Goal: Navigation & Orientation: Find specific page/section

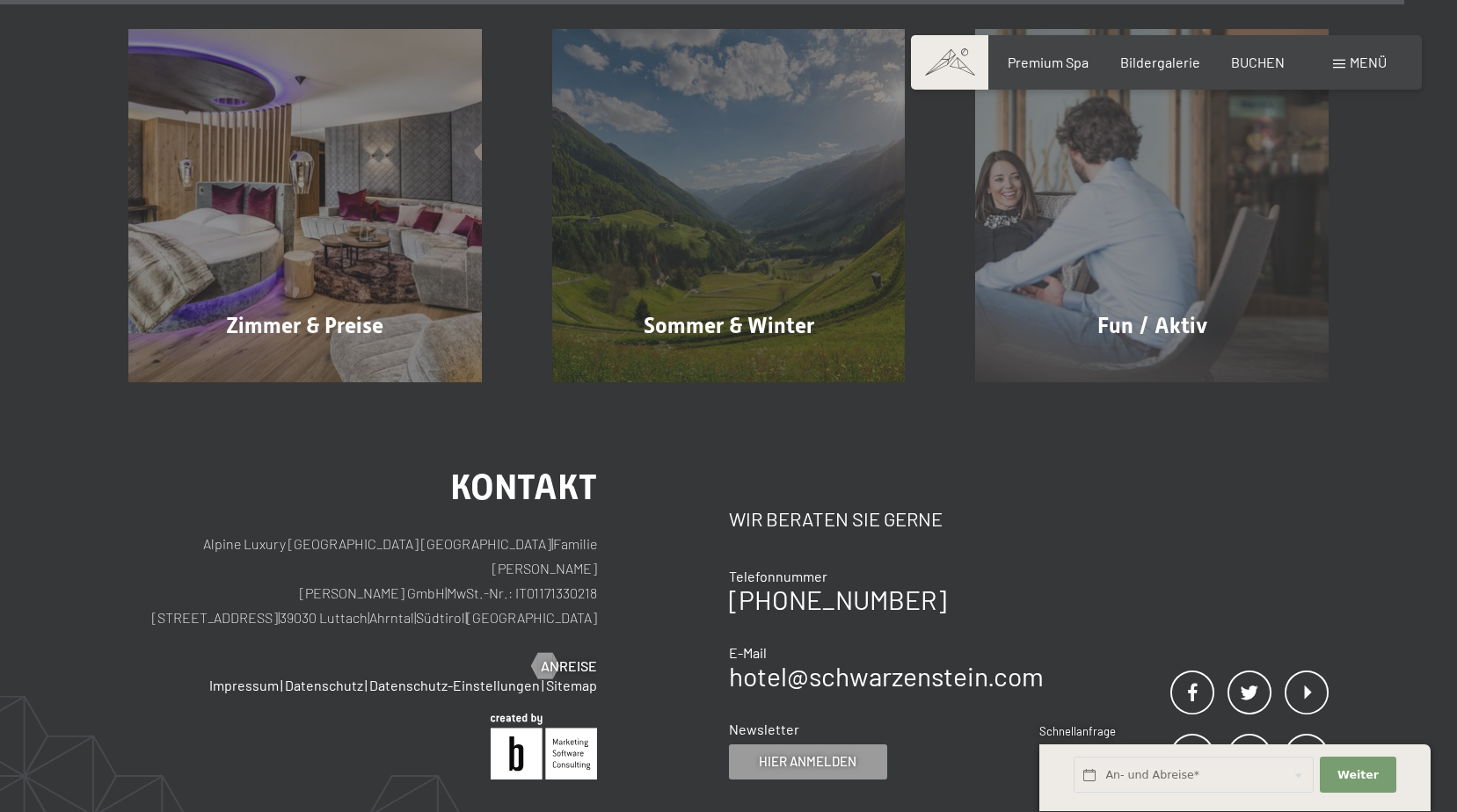
scroll to position [9494, 0]
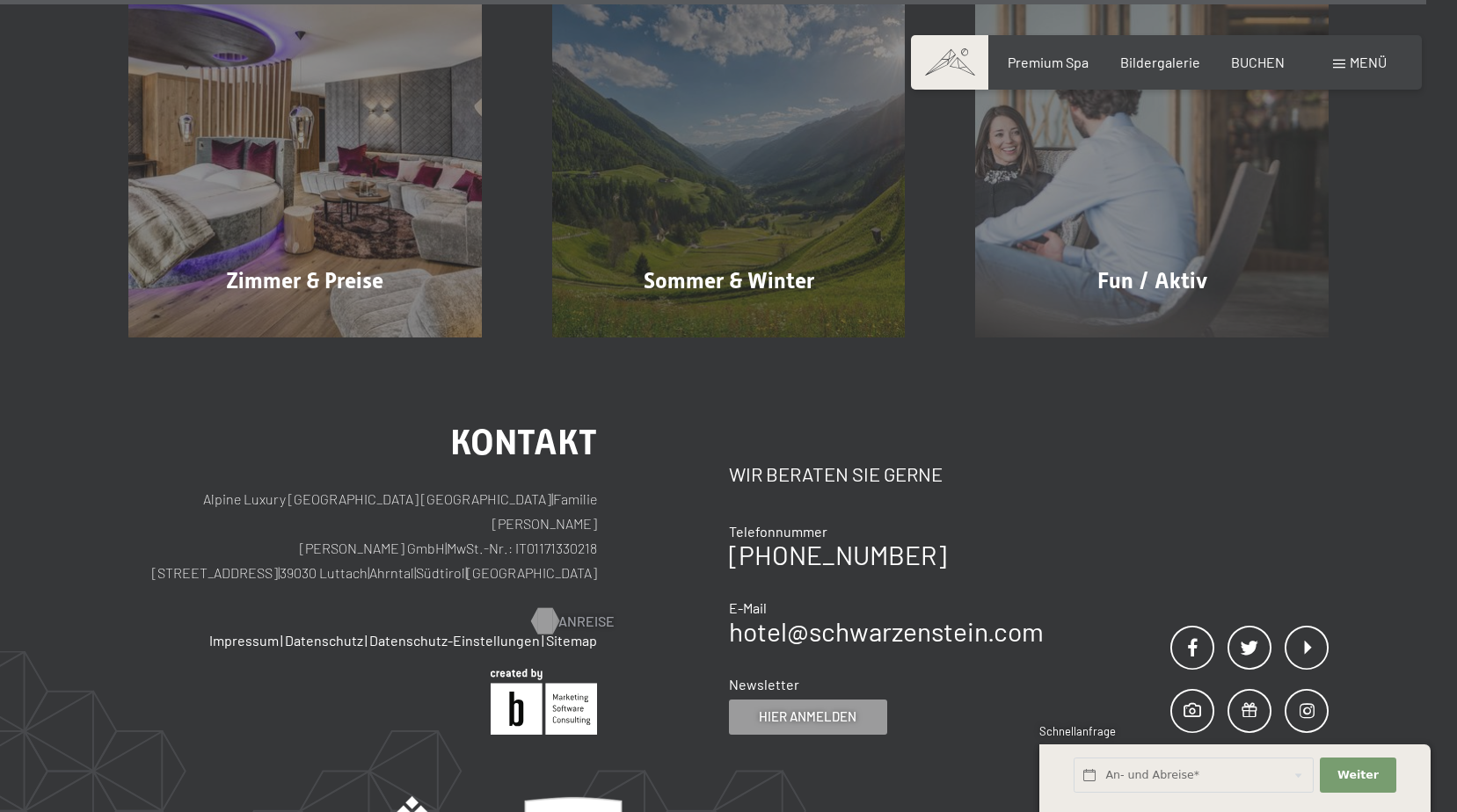
click at [552, 608] on div at bounding box center [544, 621] width 15 height 26
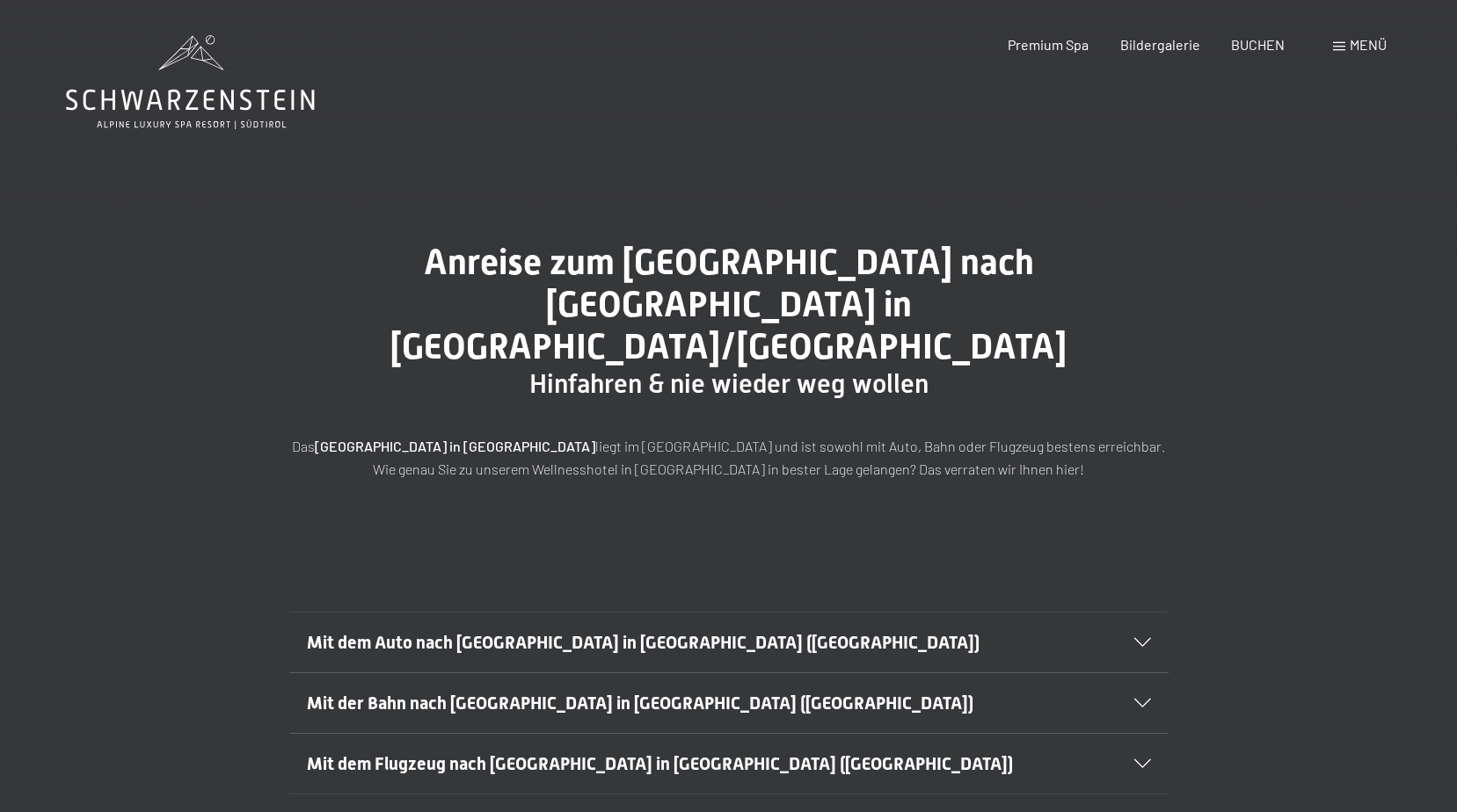
click at [1143, 638] on icon at bounding box center [1143, 643] width 16 height 9
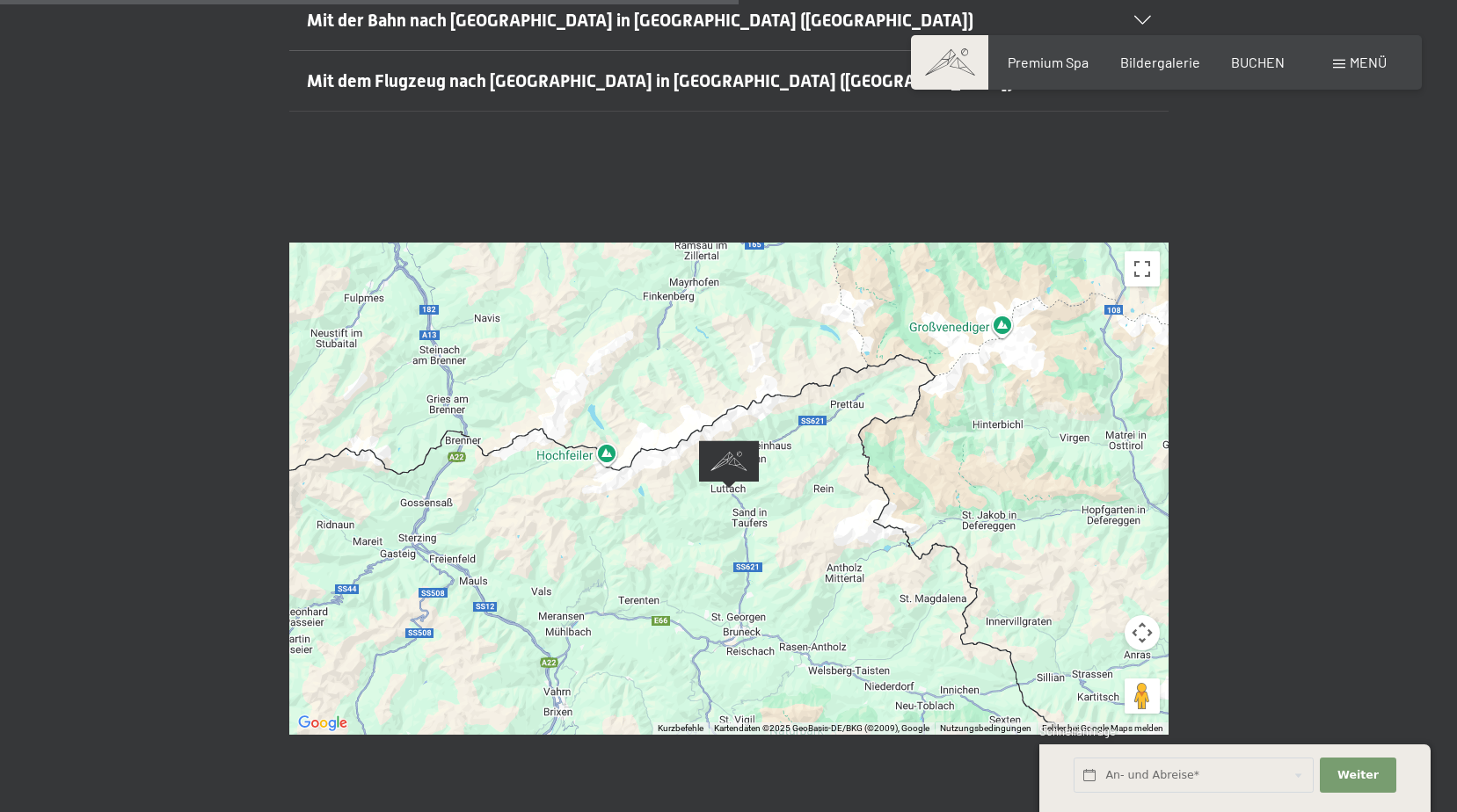
scroll to position [1142, 0]
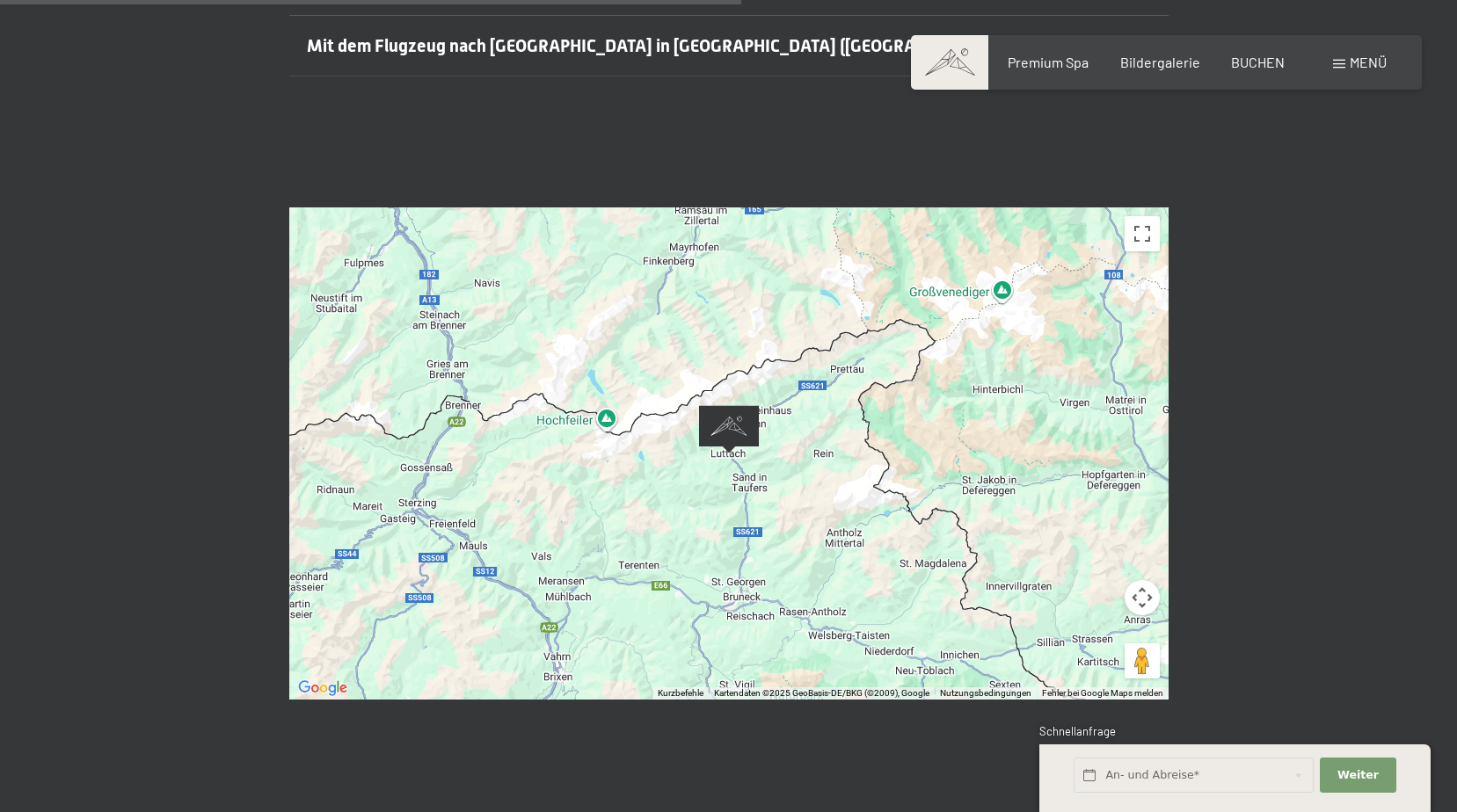
click at [734, 406] on img "Alpine Luxury SPA Resort SCHWARZENSTEIN" at bounding box center [729, 429] width 60 height 48
click at [725, 406] on img "Alpine Luxury SPA Resort SCHWARZENSTEIN" at bounding box center [729, 429] width 60 height 48
click at [724, 406] on img "Alpine Luxury SPA Resort SCHWARZENSTEIN" at bounding box center [729, 429] width 60 height 48
